Goal: Task Accomplishment & Management: Manage account settings

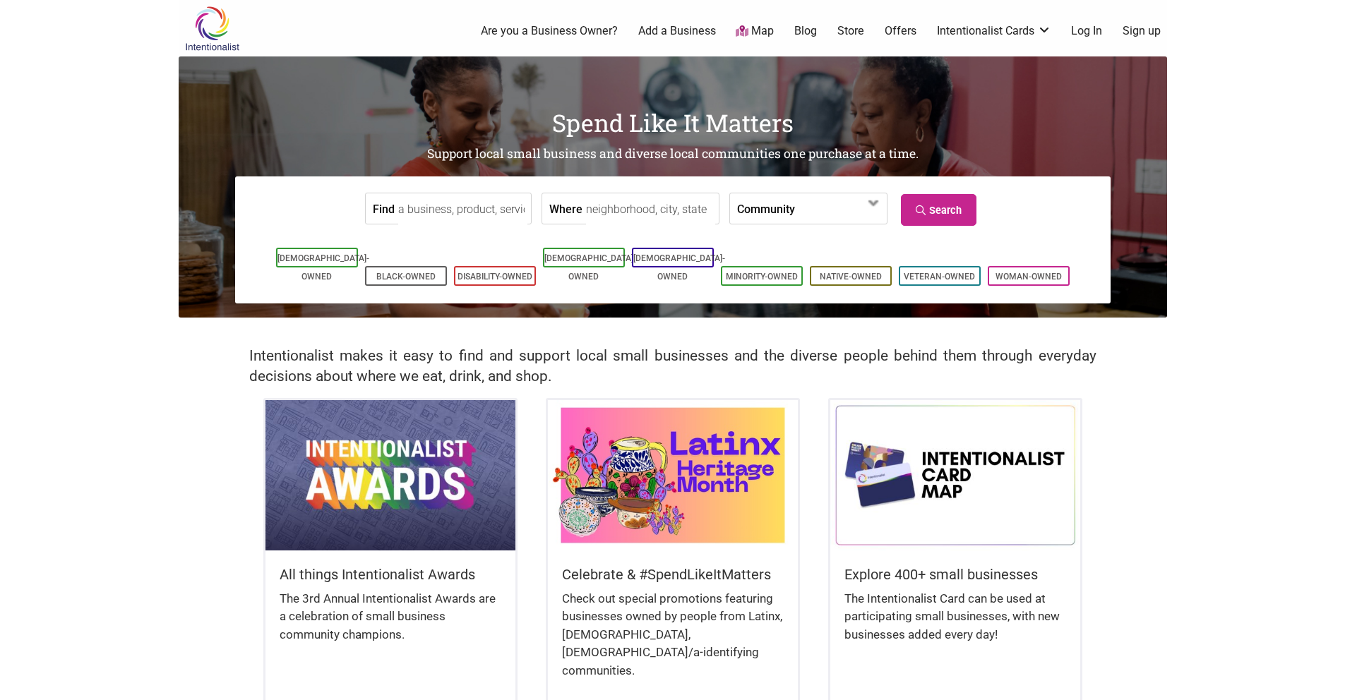
click at [426, 217] on input "Find" at bounding box center [462, 209] width 129 height 32
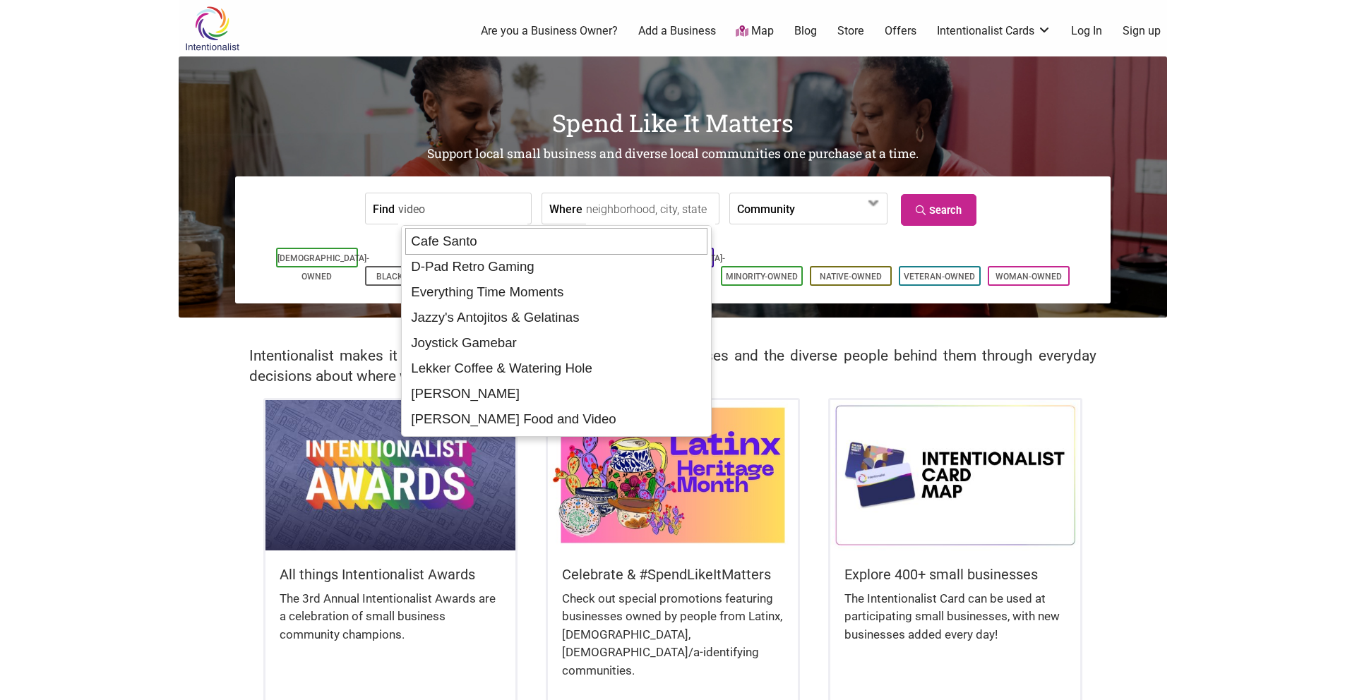
click at [471, 210] on input "video" at bounding box center [462, 209] width 129 height 32
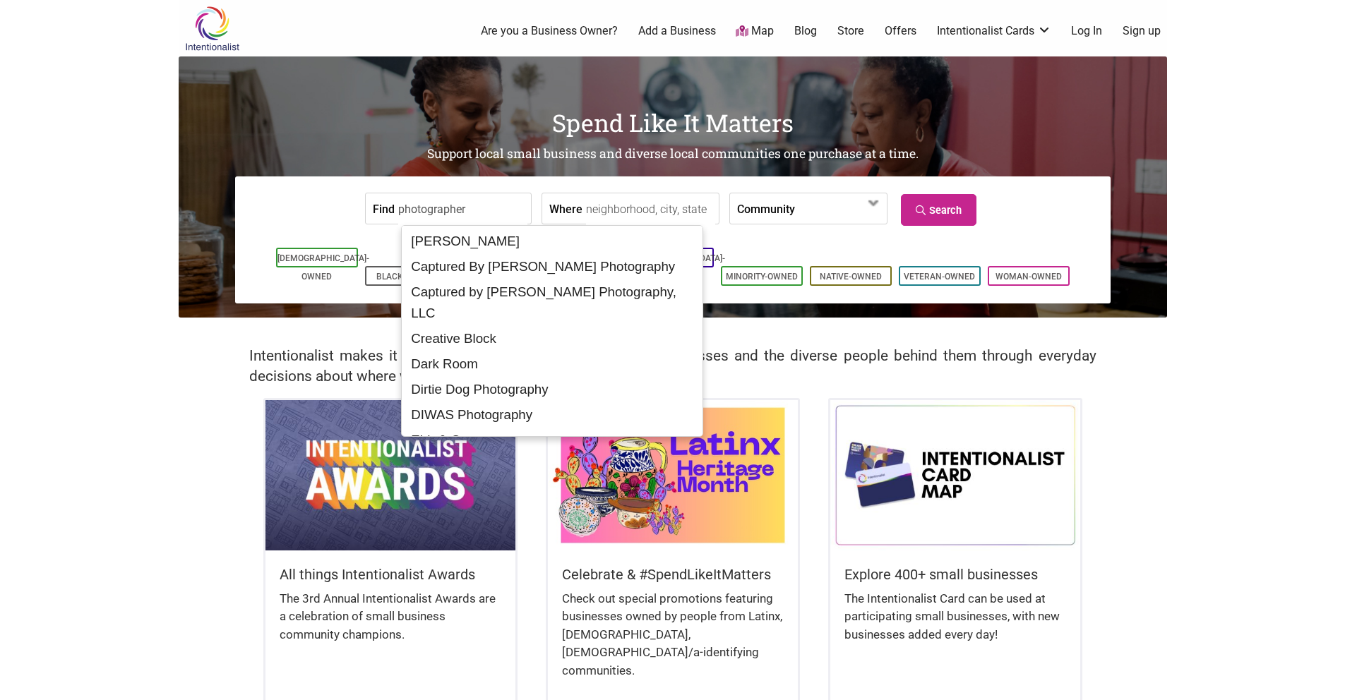
type input "photographer"
click at [961, 205] on link "Search" at bounding box center [939, 210] width 76 height 32
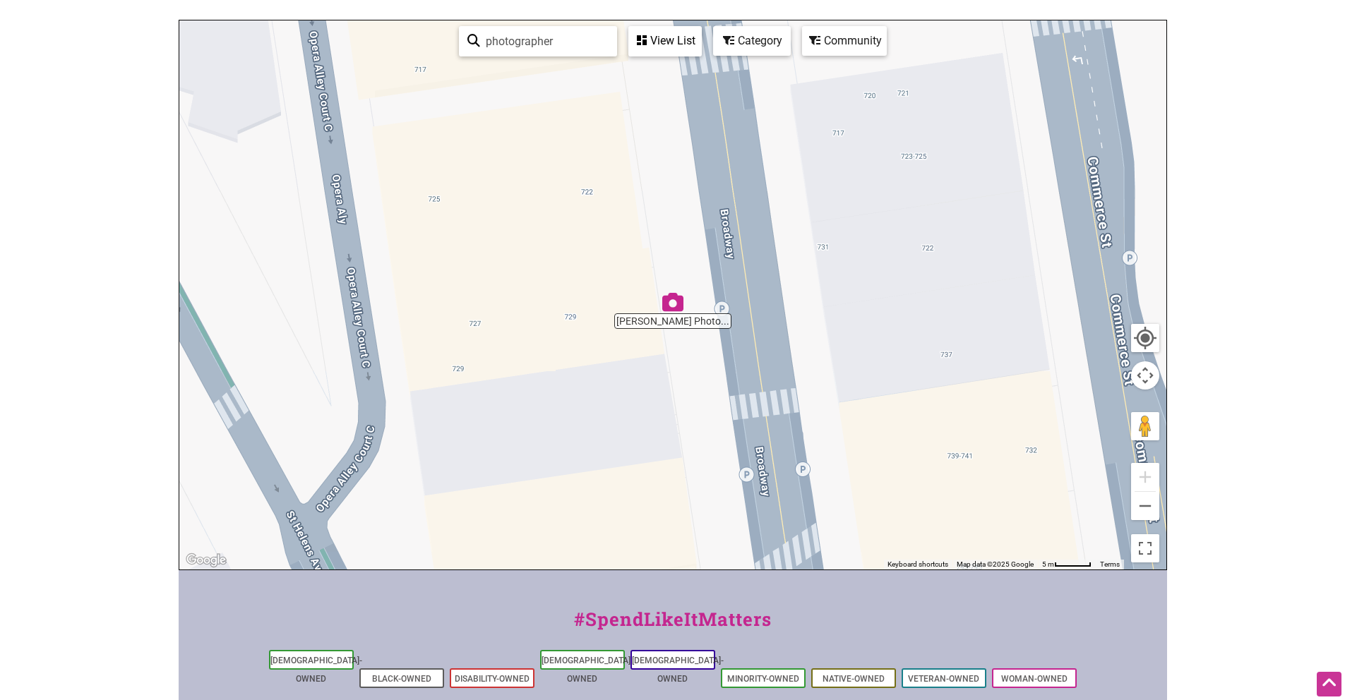
scroll to position [141, 0]
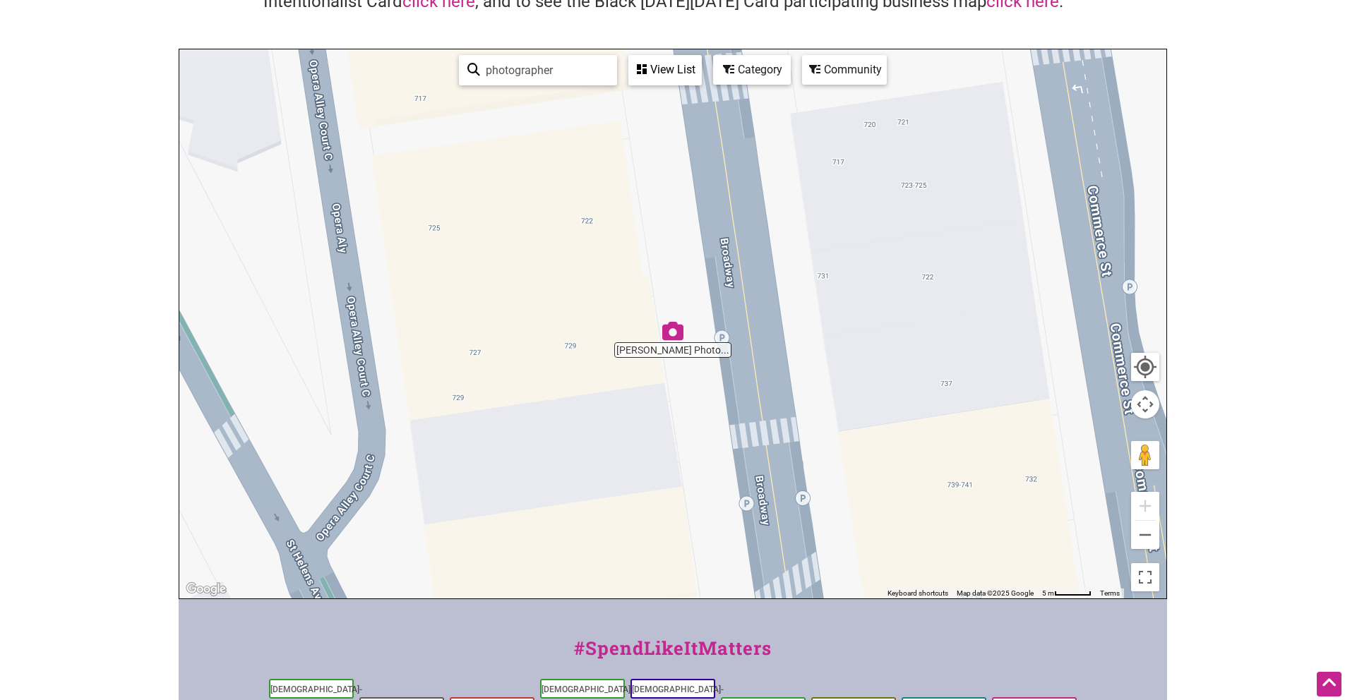
click at [682, 78] on div "View List" at bounding box center [665, 69] width 71 height 27
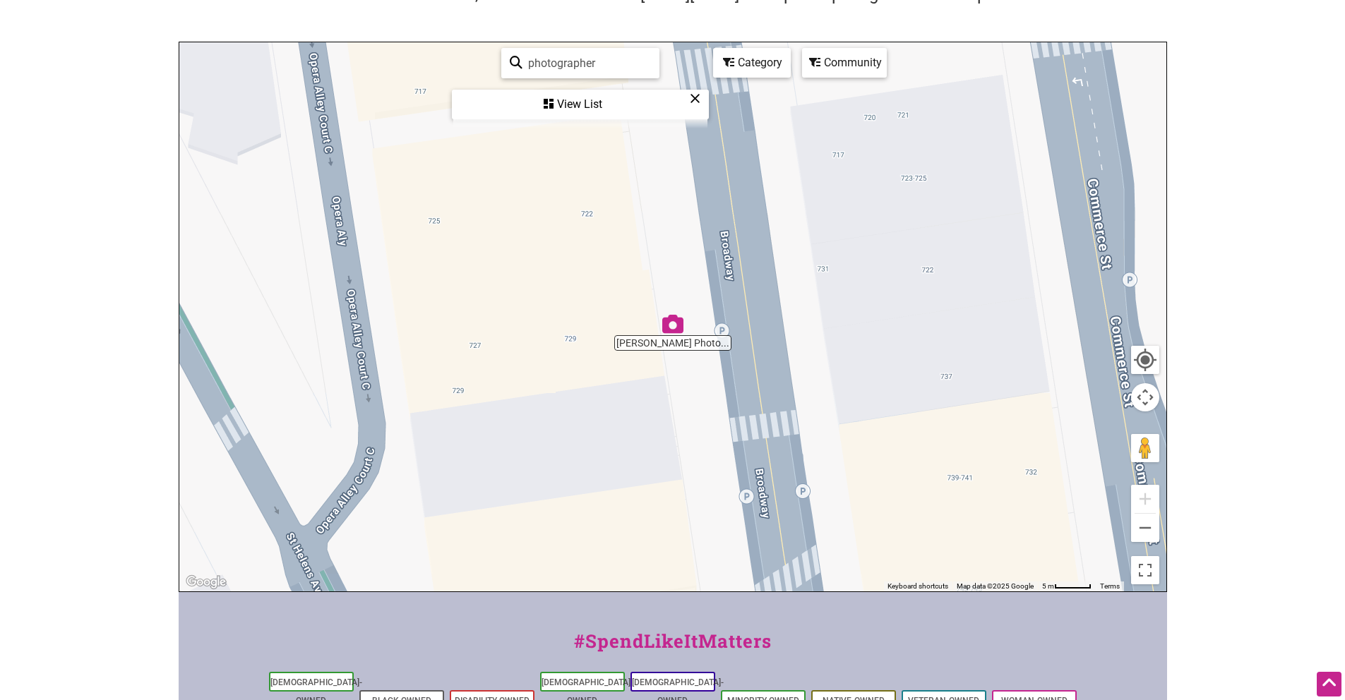
scroll to position [147, 0]
click at [618, 71] on input "photographer" at bounding box center [586, 65] width 128 height 28
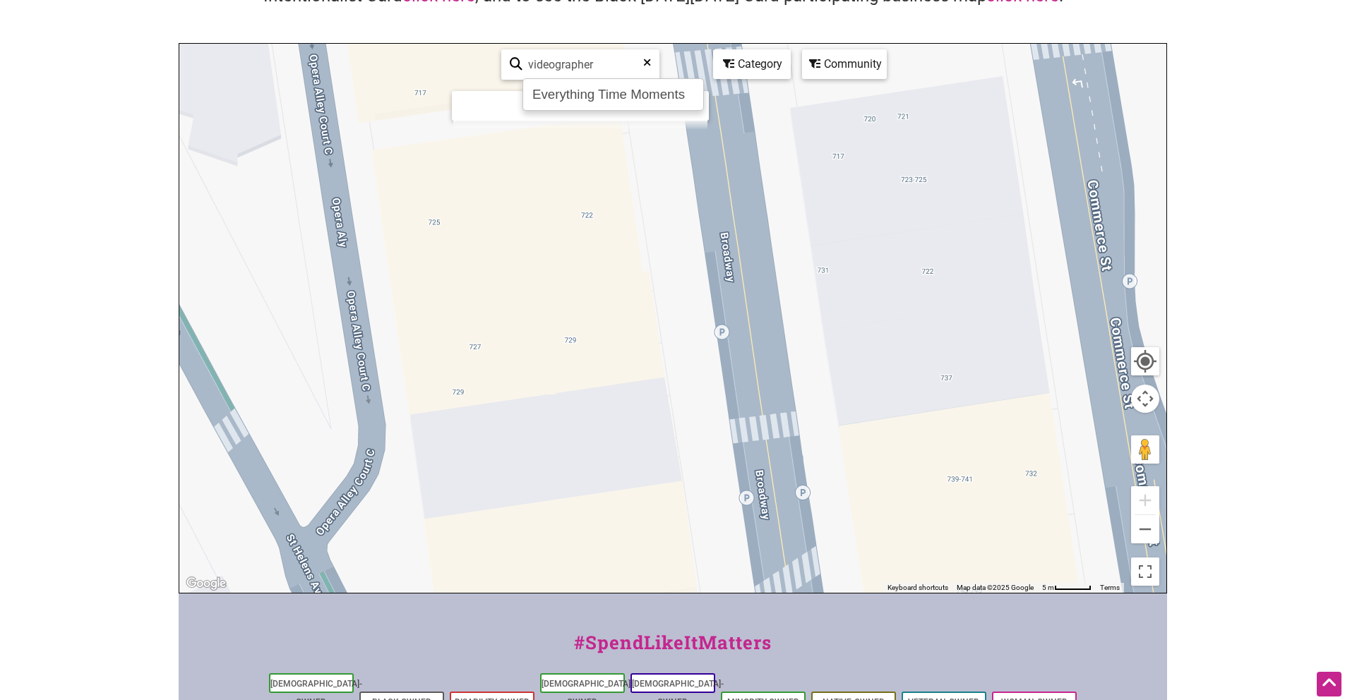
click at [1291, 174] on body "× Menu 0 Add a Business Map Blog Store Offers Intentionalist Cards Buy Black Ca…" at bounding box center [672, 203] width 1345 height 700
click at [633, 106] on div "View List" at bounding box center [580, 105] width 254 height 27
click at [580, 70] on input "videographer" at bounding box center [544, 65] width 128 height 28
click at [581, 90] on div "Everything Time Moments" at bounding box center [570, 94] width 173 height 27
type input "Everything Time Moments"
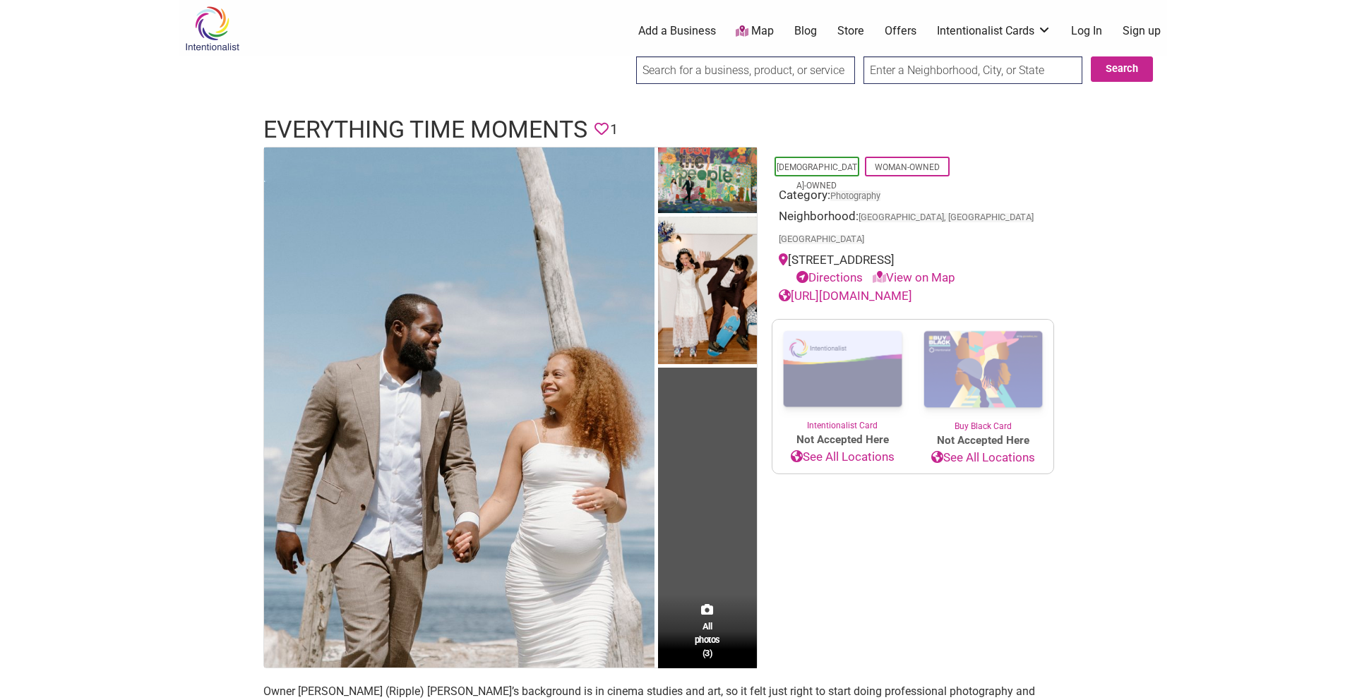
click at [675, 28] on link "Add a Business" at bounding box center [677, 31] width 78 height 16
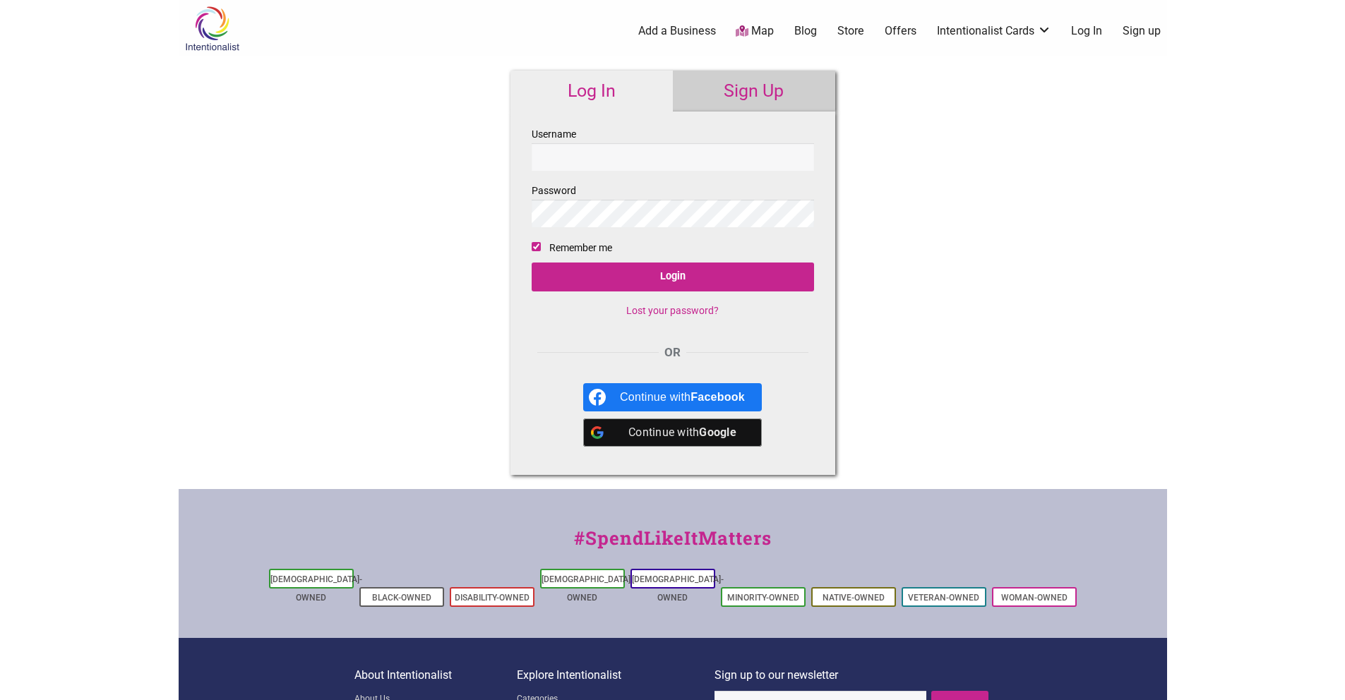
click at [759, 89] on link "Sign Up" at bounding box center [754, 91] width 162 height 41
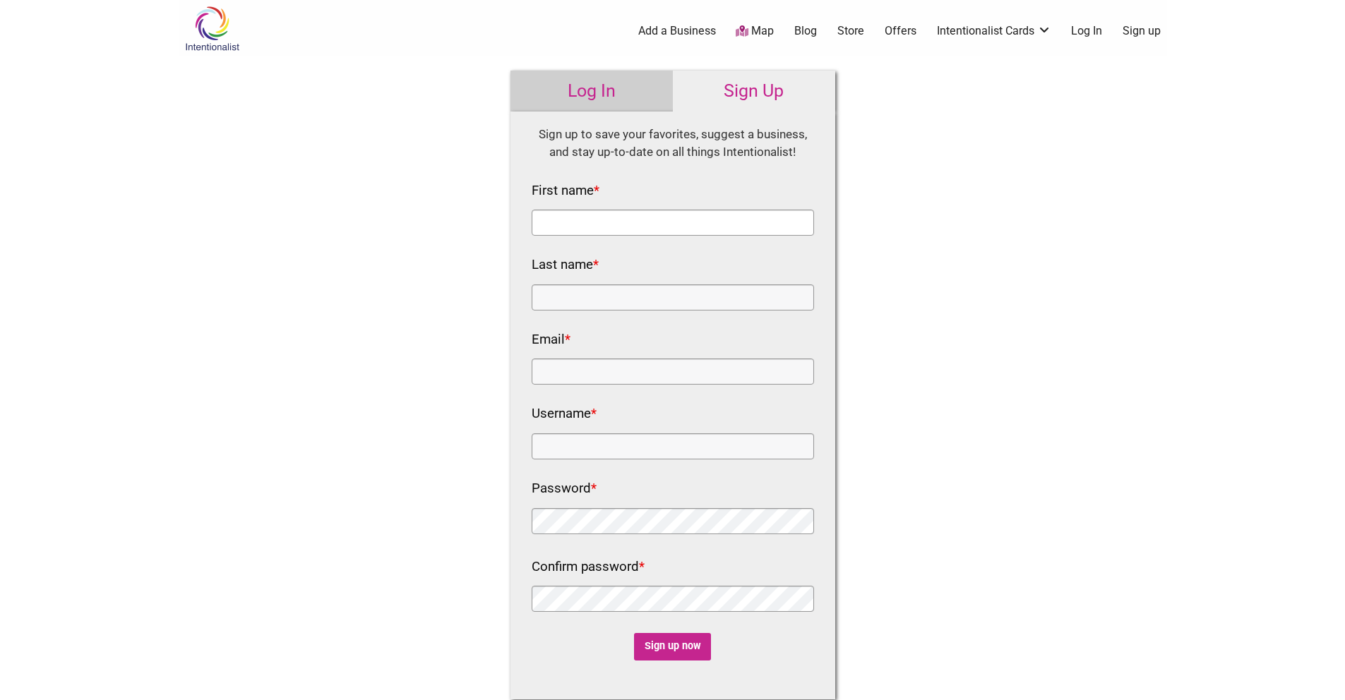
click at [727, 216] on input "First name *" at bounding box center [673, 223] width 282 height 26
type input "samuel"
click at [676, 299] on input "Last name *" at bounding box center [673, 297] width 282 height 26
type input "francois"
click at [637, 378] on input "Email *" at bounding box center [673, 372] width 282 height 26
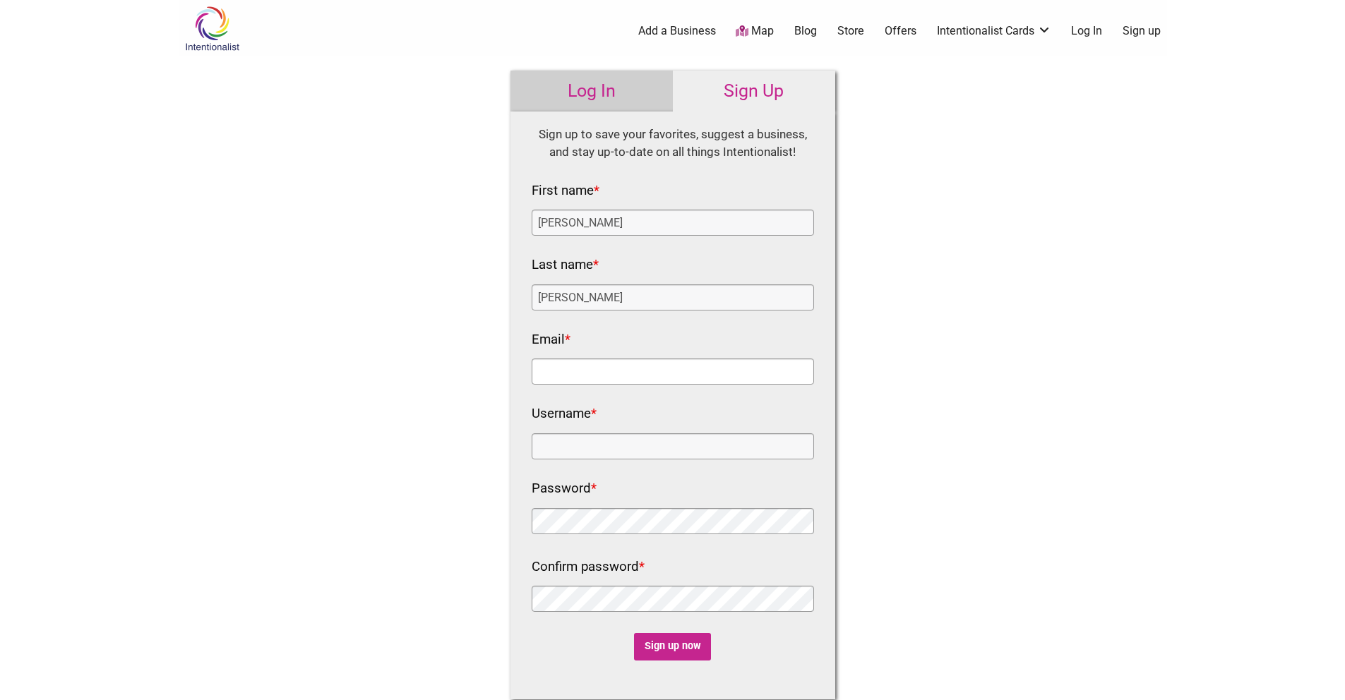
type input "hello@growingboymedia.com"
click at [637, 438] on input "Username *" at bounding box center [673, 446] width 282 height 26
type input "Growingboymedia"
click at [628, 536] on div at bounding box center [673, 523] width 282 height 30
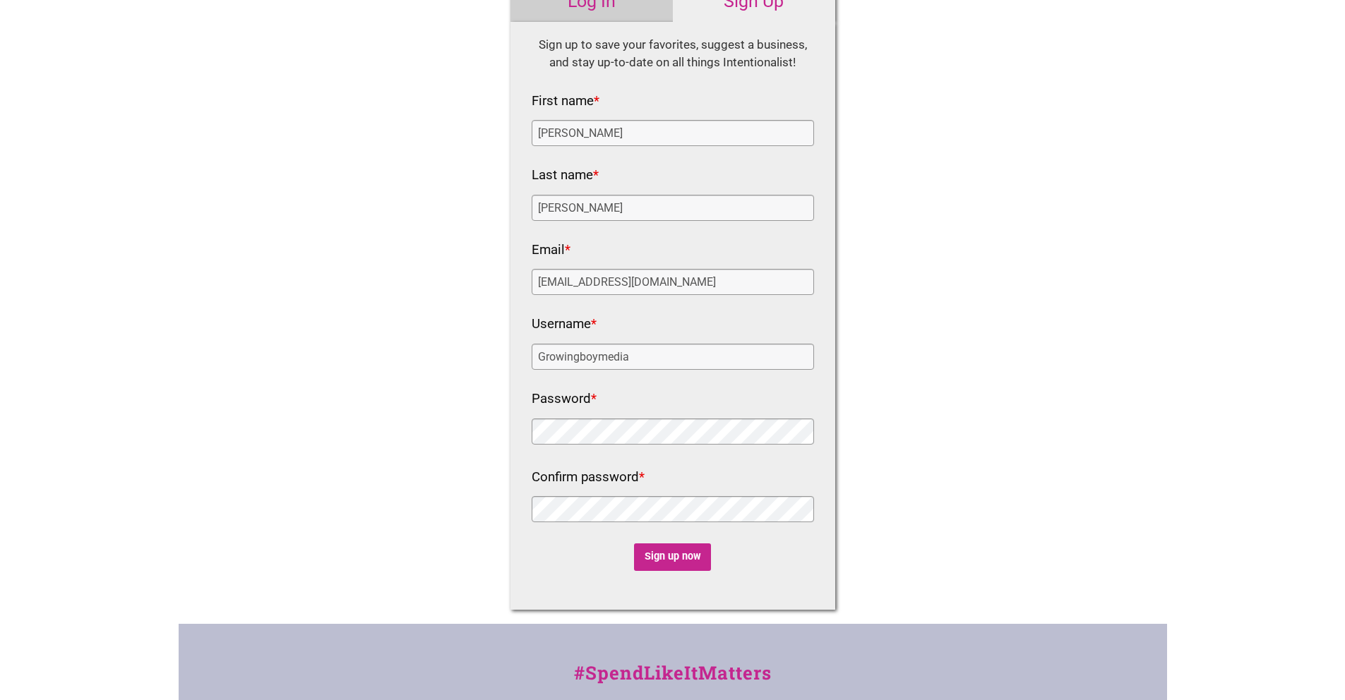
scroll to position [109, 0]
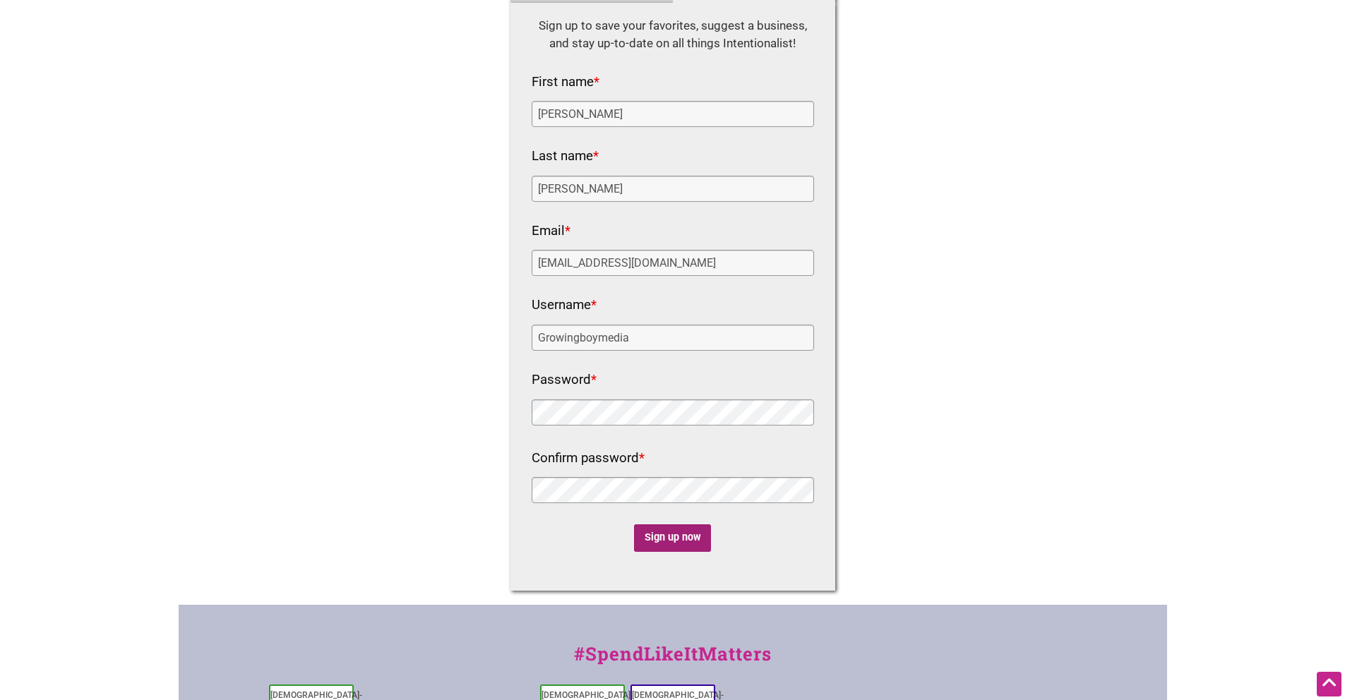
click at [680, 535] on input "Sign up now" at bounding box center [672, 538] width 77 height 28
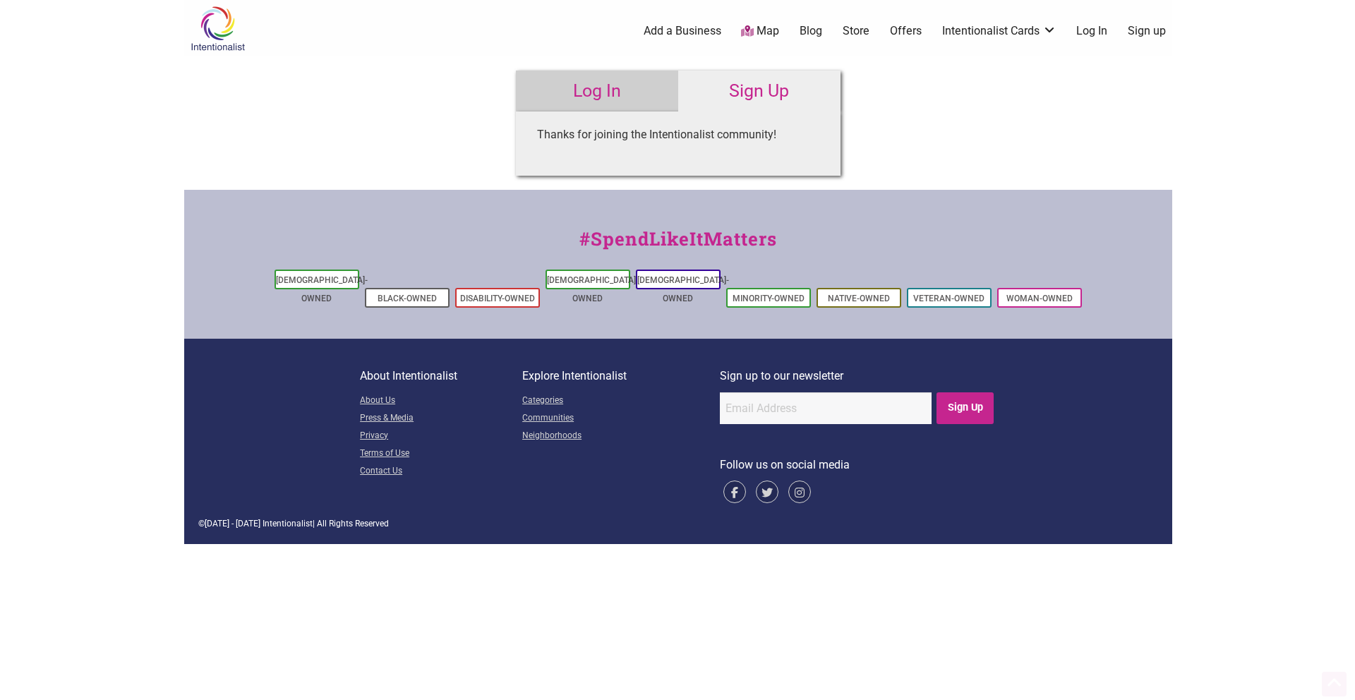
scroll to position [0, 0]
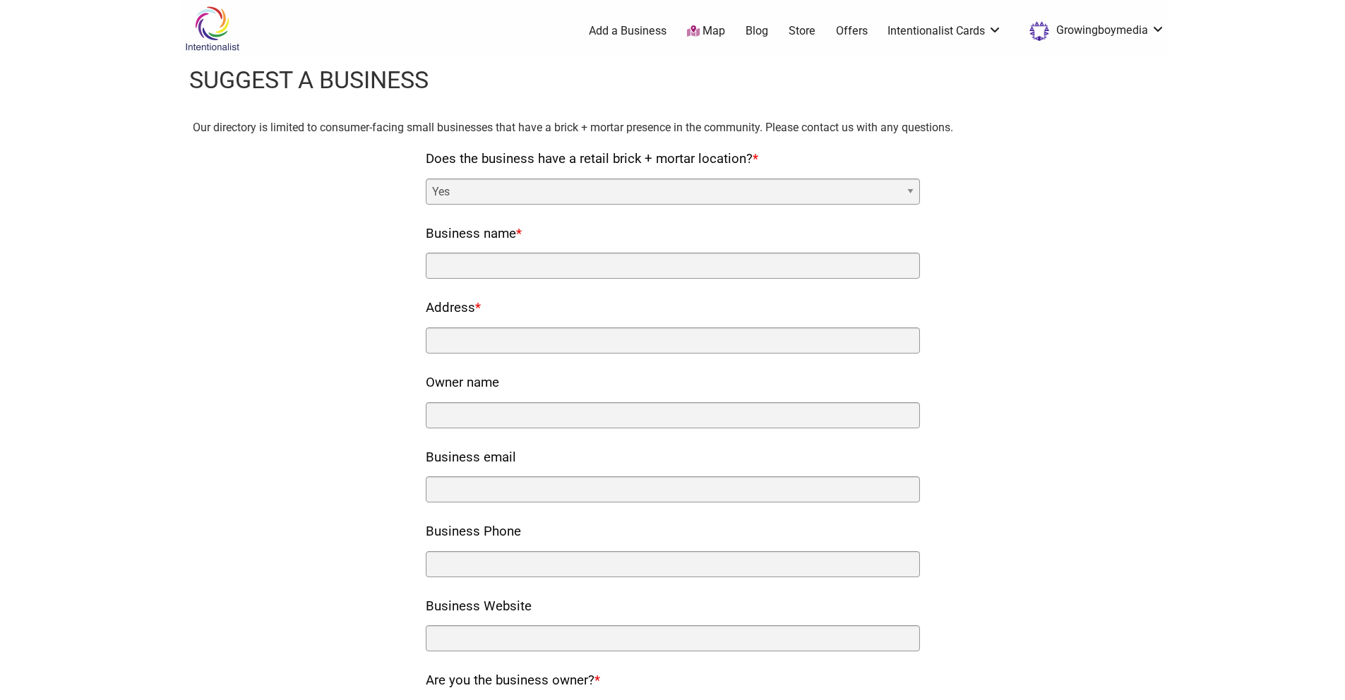
click at [608, 189] on select "Yes No" at bounding box center [673, 192] width 494 height 26
select select "no"
click at [431, 179] on select "Yes No" at bounding box center [673, 192] width 494 height 26
click at [1136, 32] on link "Growingboymedia" at bounding box center [1093, 30] width 143 height 25
click at [1103, 153] on link "My Account" at bounding box center [1111, 153] width 85 height 16
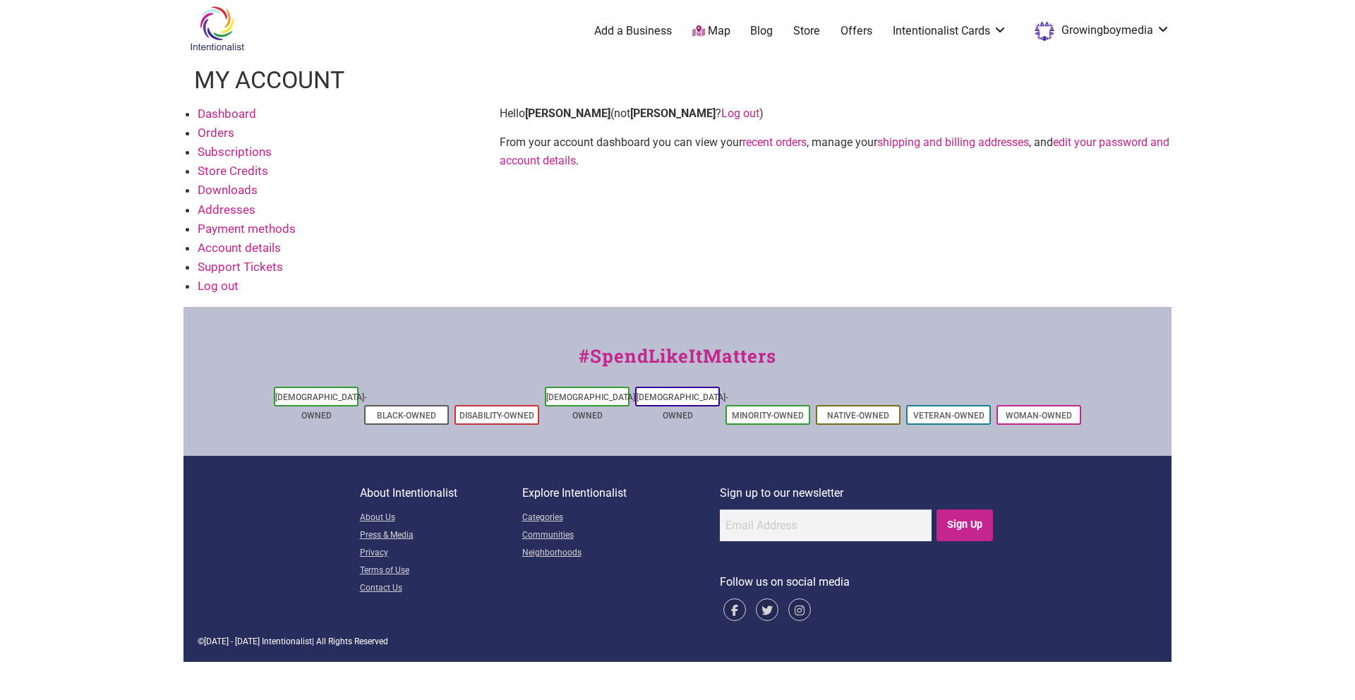
click at [261, 249] on link "Account details" at bounding box center [239, 248] width 83 height 14
